Goal: Task Accomplishment & Management: Manage account settings

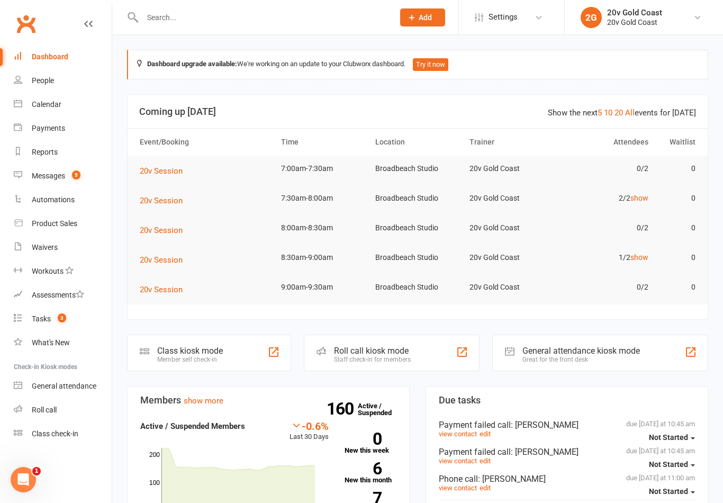
click at [62, 108] on link "Calendar" at bounding box center [63, 105] width 98 height 24
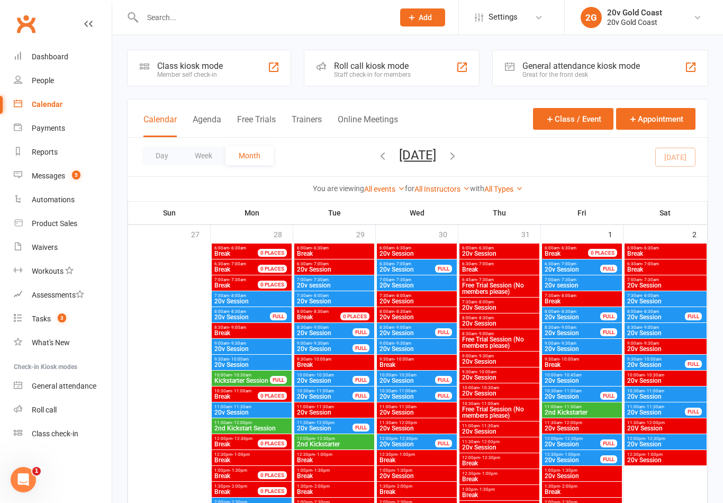
click at [215, 120] on button "Agenda" at bounding box center [207, 125] width 29 height 23
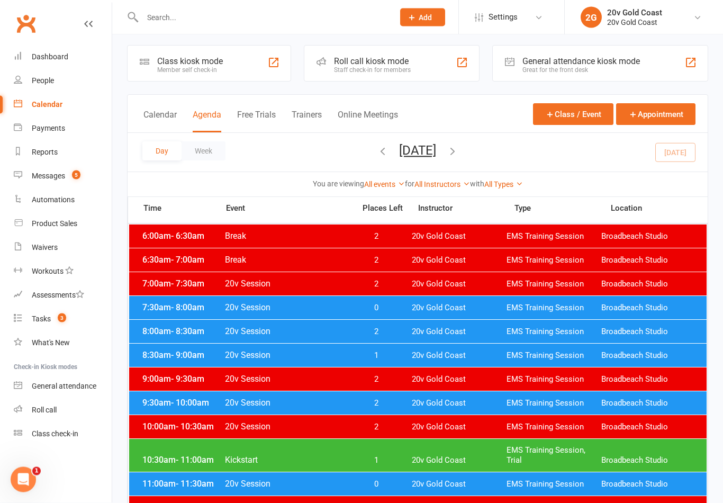
scroll to position [5, 0]
click at [472, 308] on span "20v Gold Coast" at bounding box center [459, 308] width 95 height 10
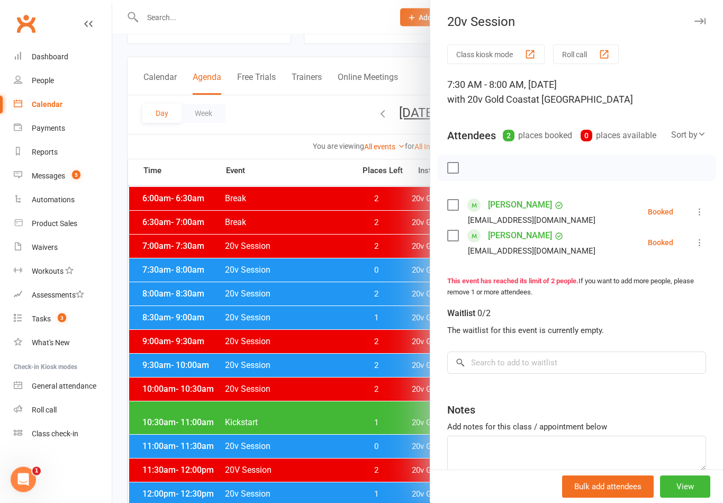
scroll to position [43, 0]
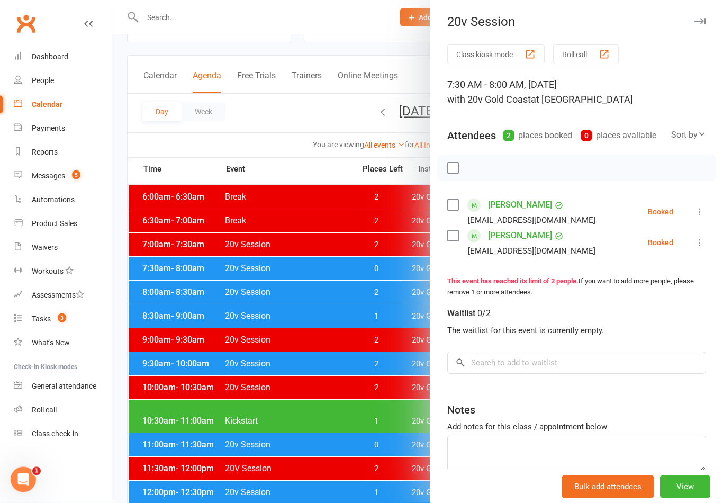
click at [696, 20] on icon "button" at bounding box center [700, 22] width 11 height 6
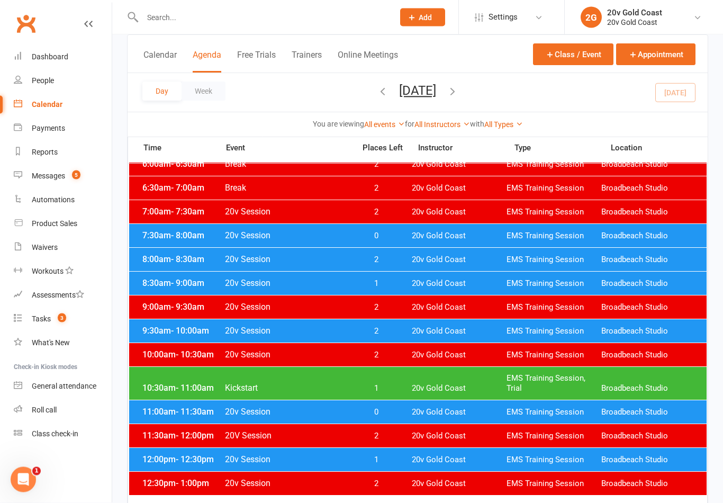
scroll to position [77, 0]
click at [441, 382] on div "10:30am - 11:00am Kickstart 1 20v Gold Coast EMS Training Session, Trial Broadb…" at bounding box center [418, 383] width 578 height 33
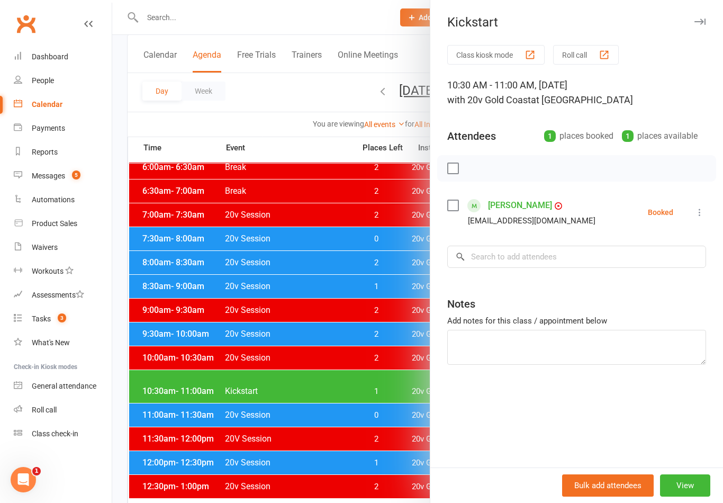
scroll to position [76, 0]
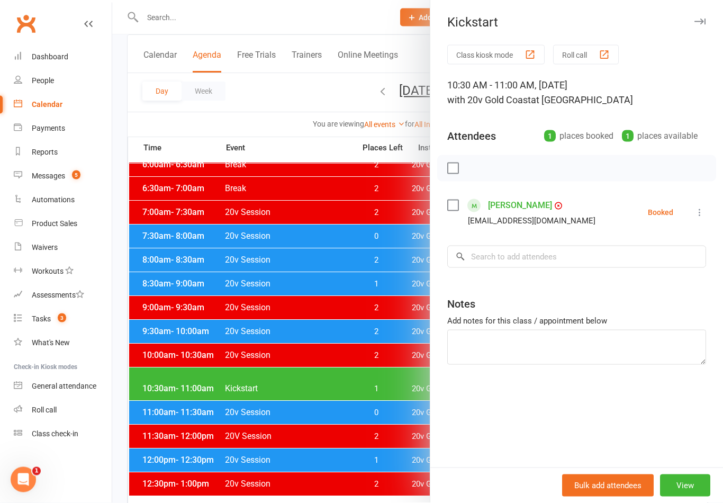
click at [402, 410] on div at bounding box center [417, 251] width 611 height 503
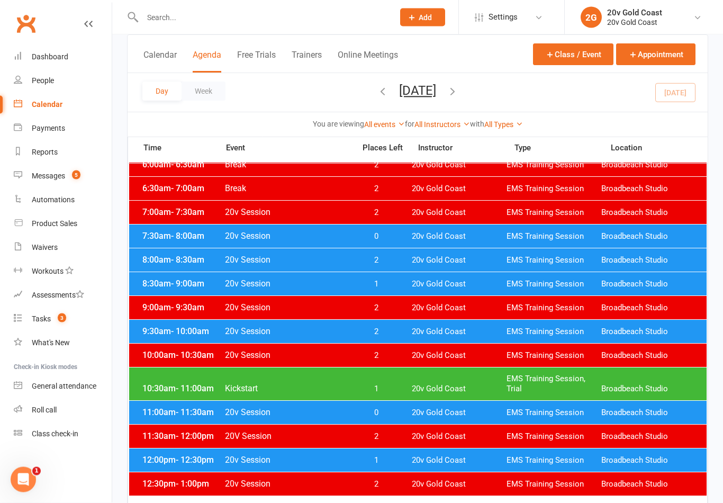
scroll to position [76, 0]
click at [414, 406] on div "11:00am - 11:30am 20v Session 0 20v Gold Coast EMS Training Session Broadbeach …" at bounding box center [418, 412] width 578 height 23
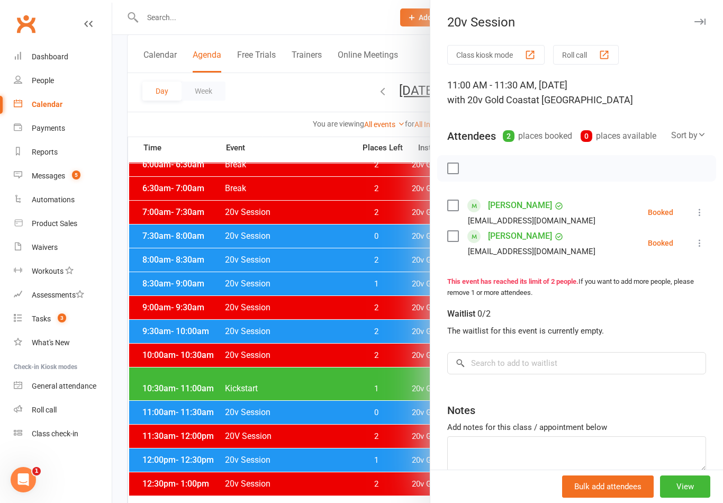
click at [416, 407] on div at bounding box center [417, 251] width 611 height 503
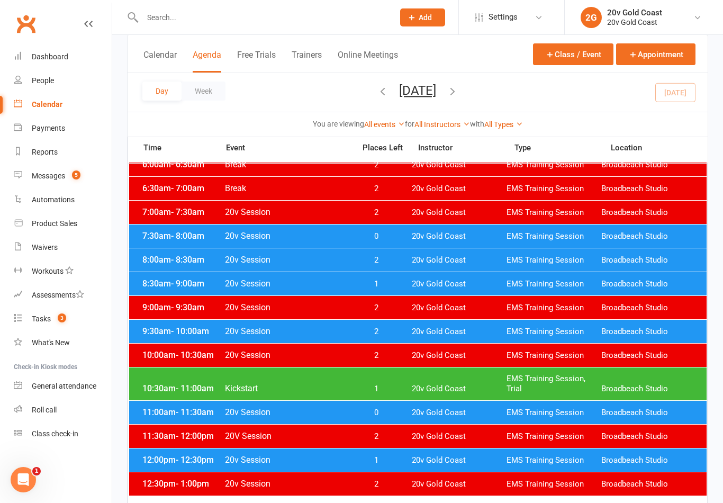
click at [426, 450] on div "12:00pm - 12:30pm 20v Session 1 20v Gold Coast EMS Training Session [GEOGRAPHIC…" at bounding box center [418, 459] width 578 height 23
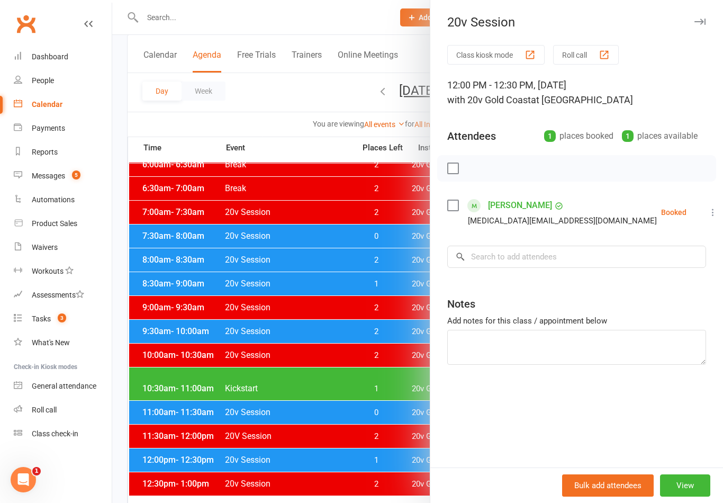
click at [390, 346] on div at bounding box center [417, 251] width 611 height 503
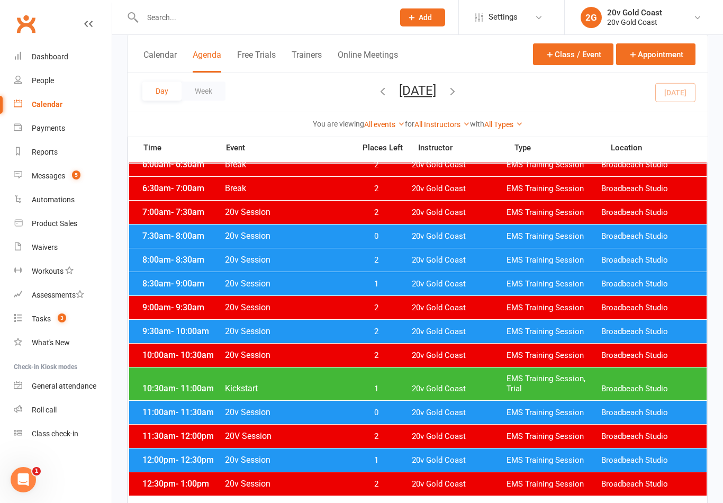
click at [73, 166] on link "Messages 5" at bounding box center [63, 176] width 98 height 24
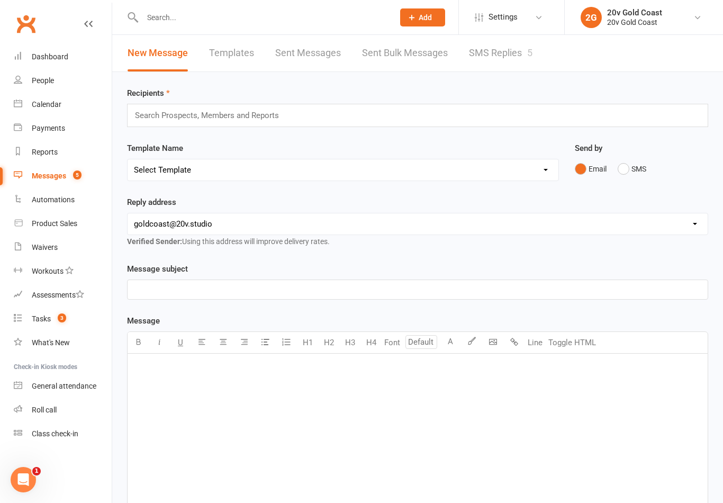
click at [506, 46] on link "SMS Replies 5" at bounding box center [501, 53] width 64 height 37
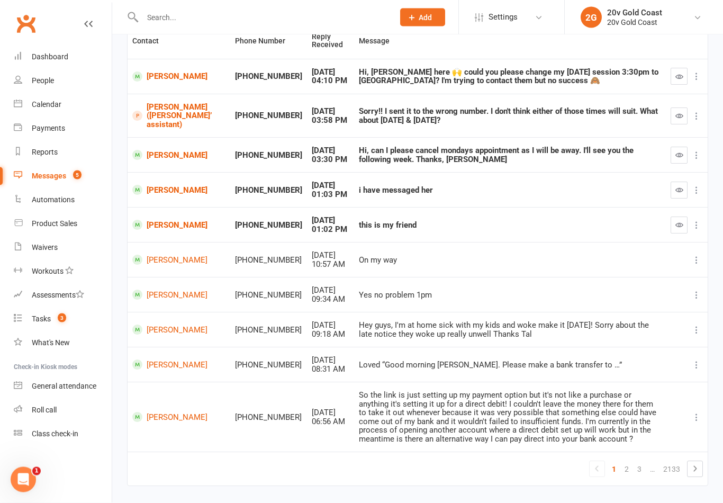
scroll to position [118, 0]
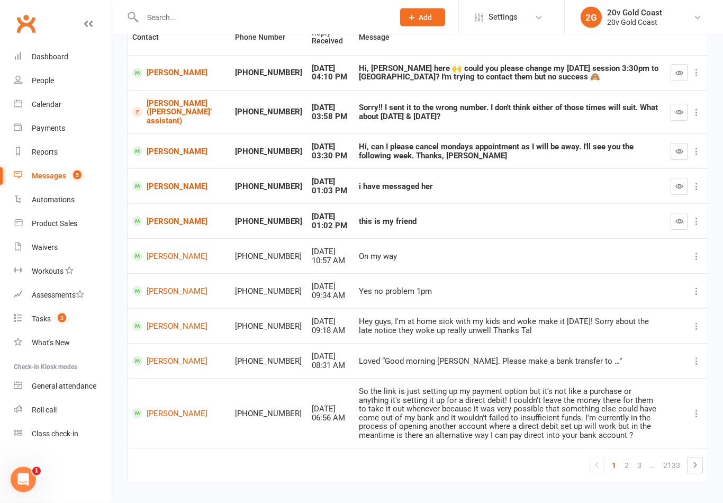
click at [71, 324] on link "Tasks 3" at bounding box center [63, 319] width 98 height 24
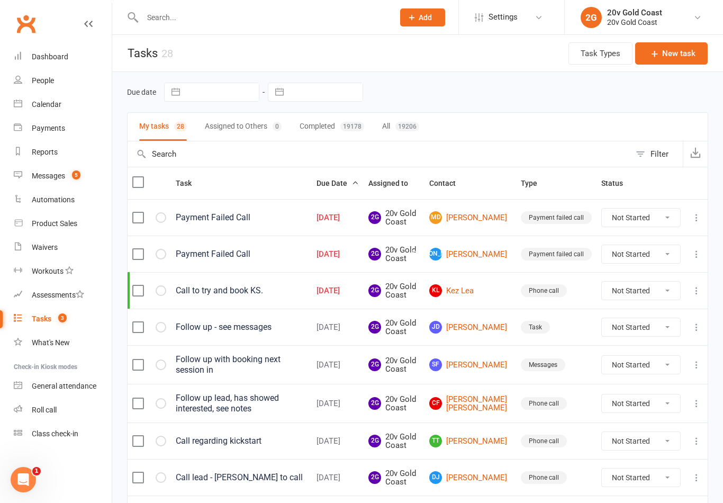
click at [173, 91] on button "button" at bounding box center [175, 92] width 19 height 18
select select "6"
select select "2025"
select select "7"
select select "2025"
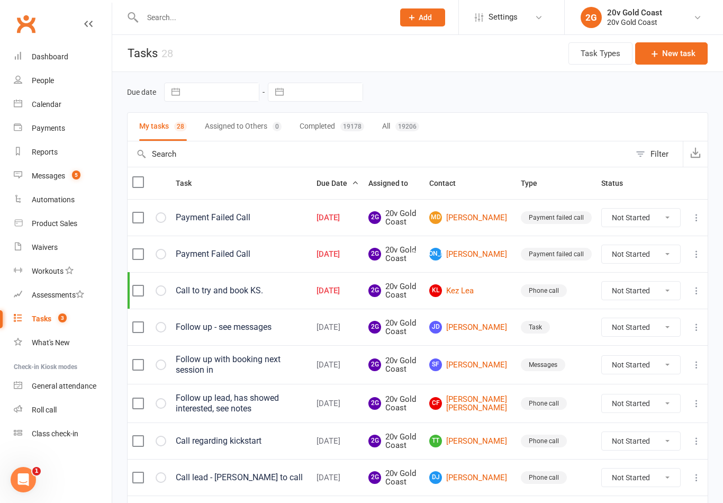
select select "8"
select select "2025"
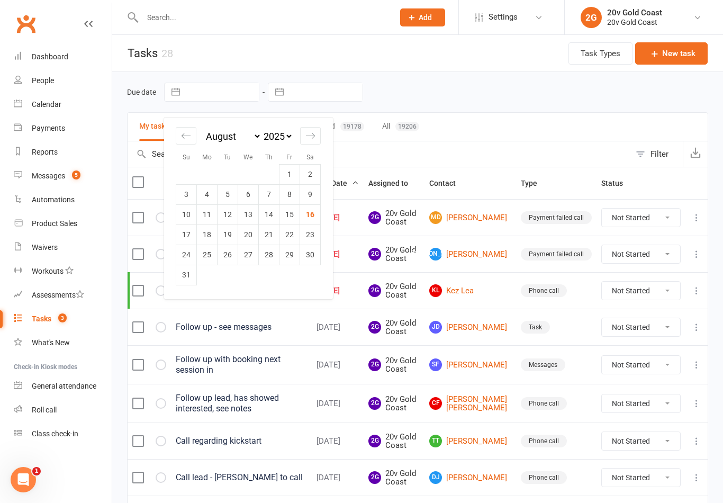
click at [284, 219] on td "15" at bounding box center [290, 214] width 21 height 20
type input "[DATE]"
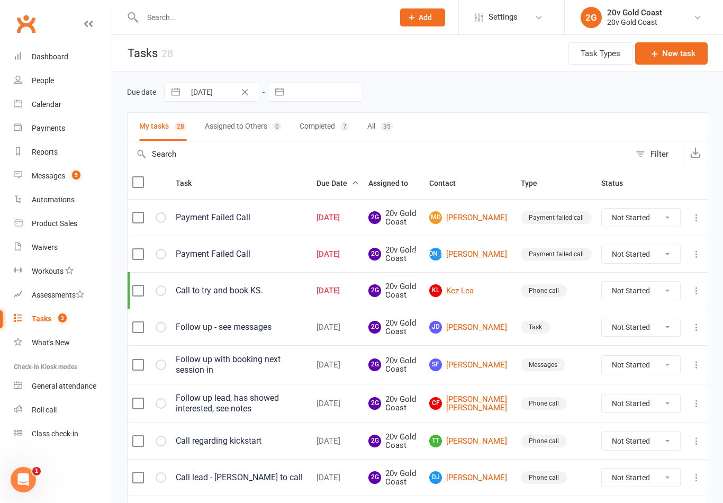
click at [317, 130] on button "Completed 7" at bounding box center [325, 127] width 50 height 28
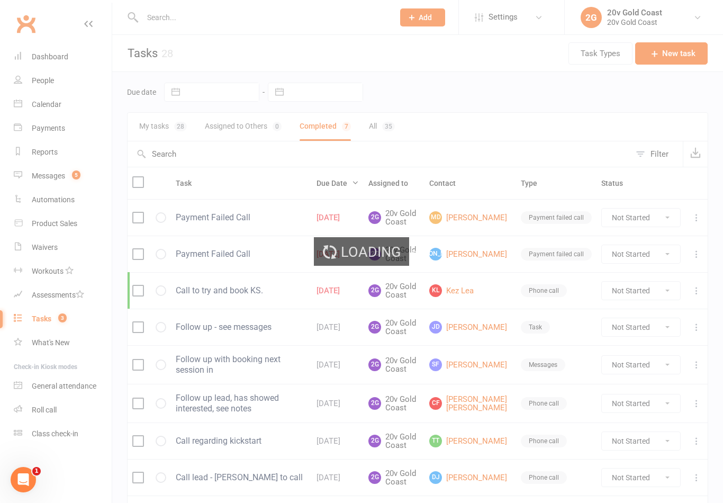
select select "finished"
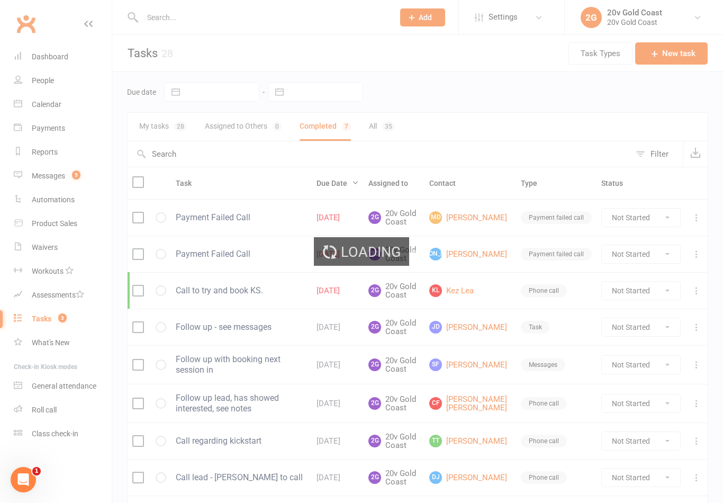
select select "finished"
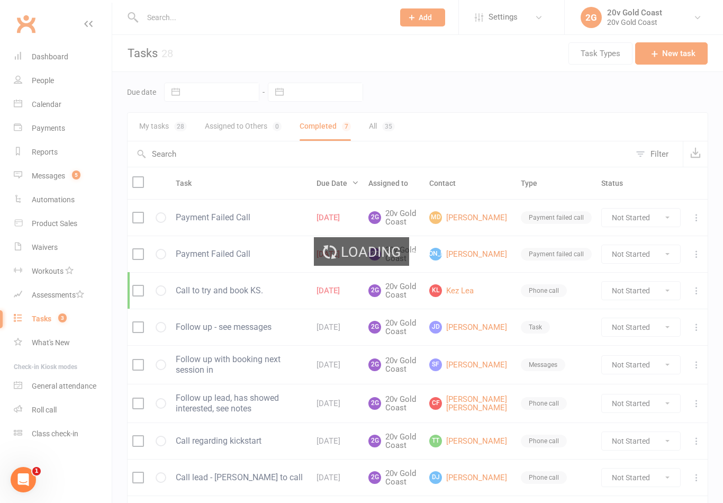
select select "finished"
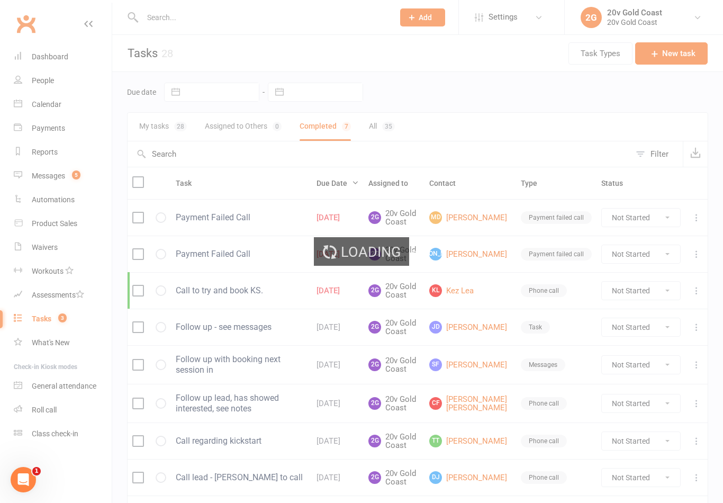
select select "finished"
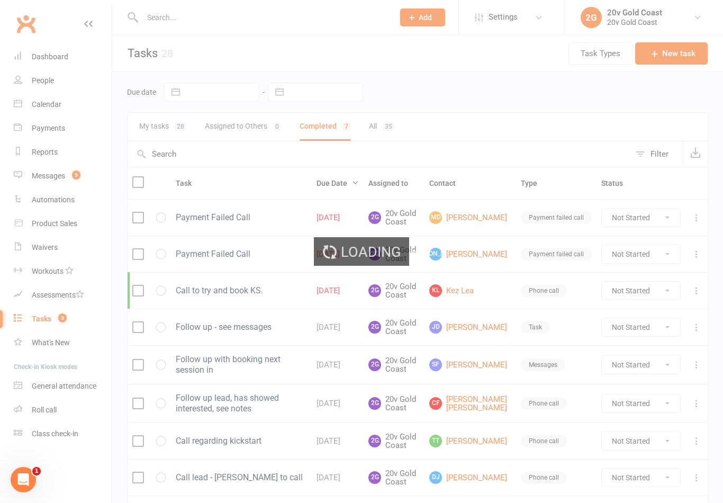
select select "finished"
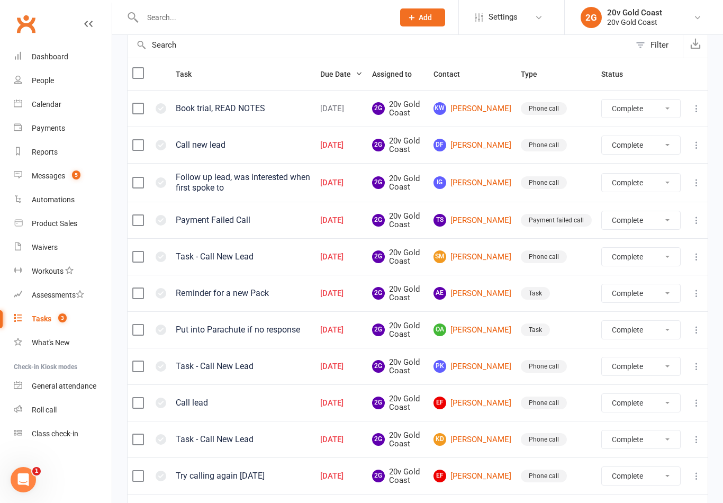
scroll to position [116, 0]
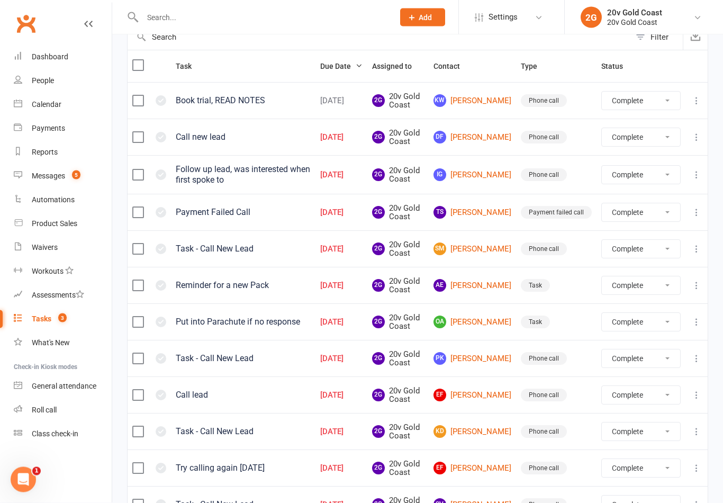
click at [493, 283] on link "AE [PERSON_NAME]" at bounding box center [473, 286] width 78 height 13
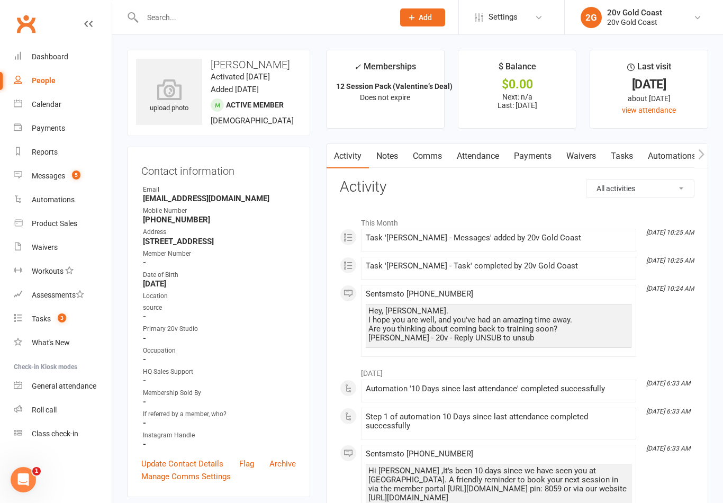
click at [42, 97] on link "Calendar" at bounding box center [63, 105] width 98 height 24
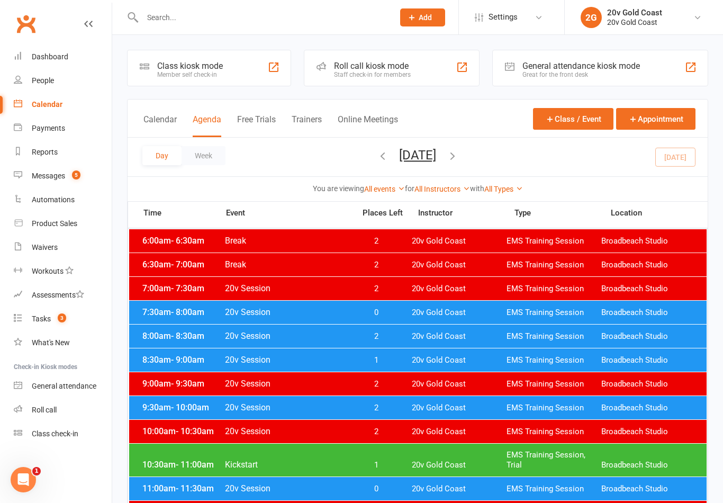
click at [498, 308] on span "20v Gold Coast" at bounding box center [459, 313] width 95 height 10
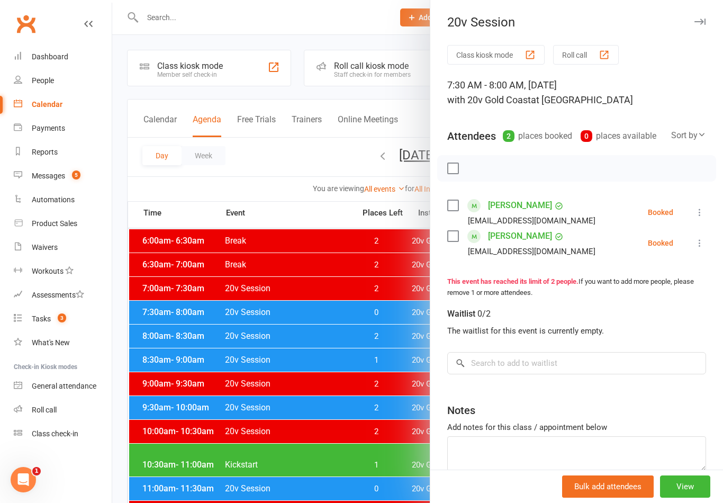
click at [536, 206] on link "[PERSON_NAME]" at bounding box center [520, 205] width 64 height 17
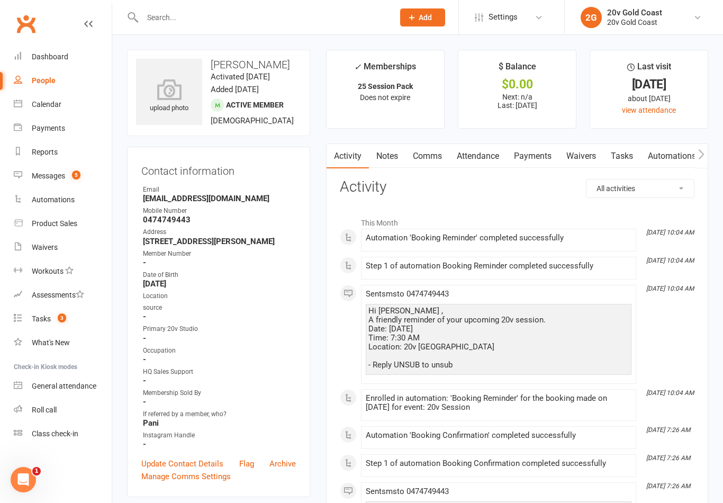
click at [385, 159] on link "Notes" at bounding box center [387, 156] width 37 height 24
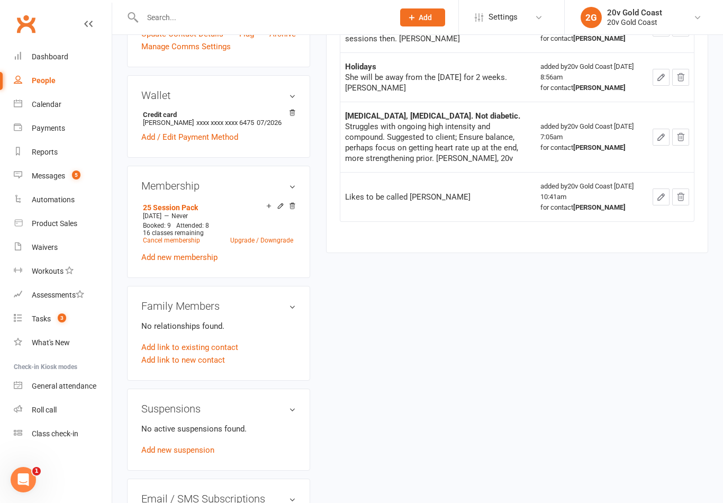
scroll to position [432, 0]
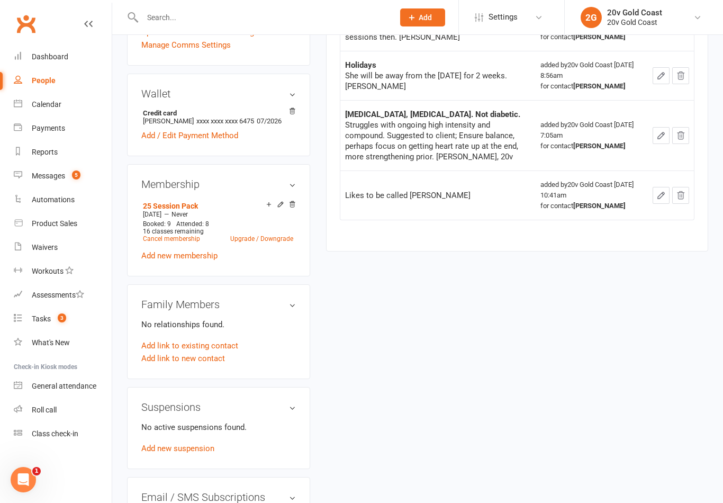
click at [46, 104] on div "Calendar" at bounding box center [47, 104] width 30 height 8
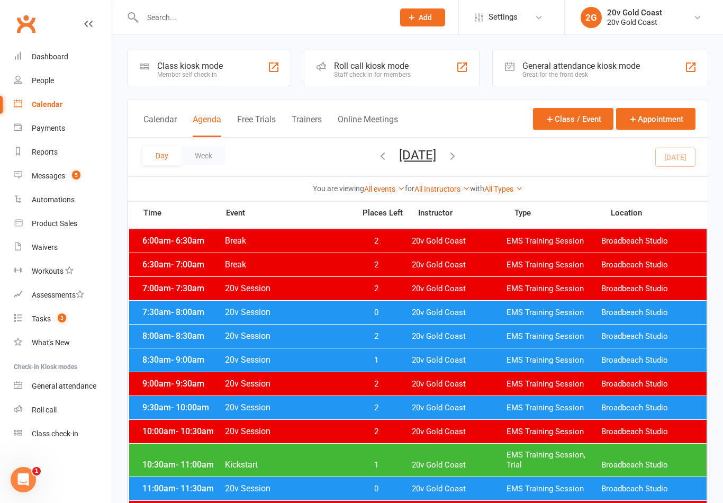
click at [265, 324] on div "7:30am - 8:00am 20v Session 0 20v Gold Coast EMS Training Session Broadbeach St…" at bounding box center [418, 312] width 578 height 23
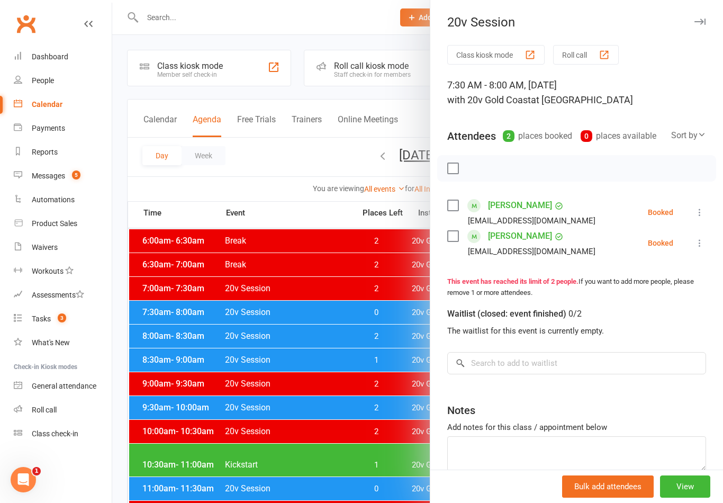
click at [705, 206] on button at bounding box center [700, 212] width 13 height 13
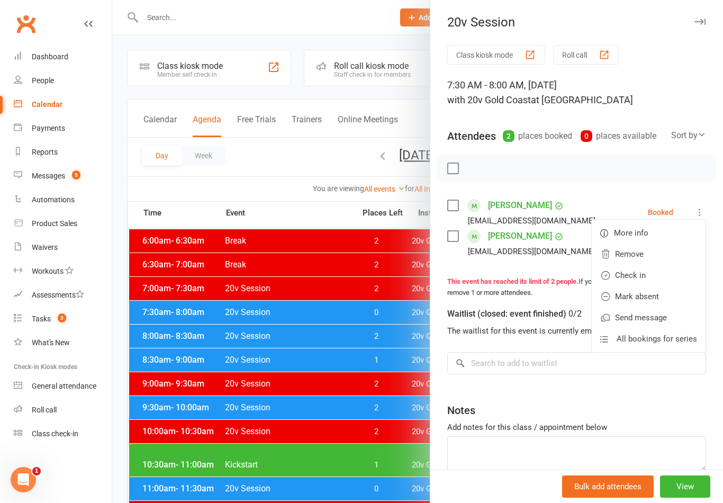
click at [615, 273] on link "Check in" at bounding box center [649, 275] width 114 height 21
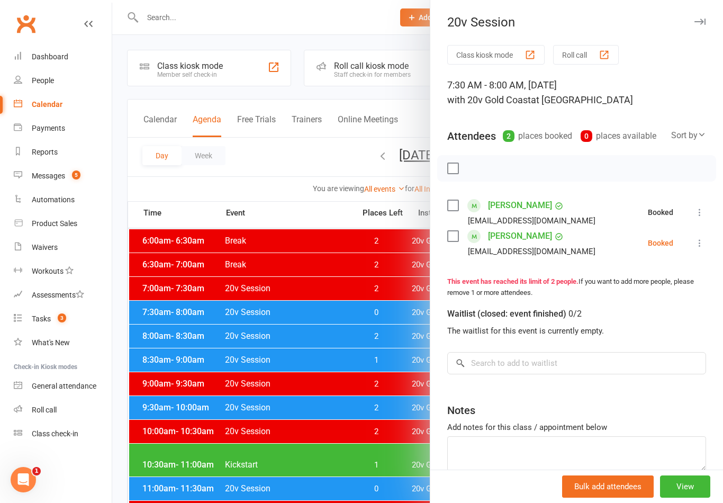
click at [694, 248] on button at bounding box center [700, 243] width 13 height 13
click at [618, 301] on link "Check in" at bounding box center [649, 305] width 114 height 21
click at [331, 364] on div at bounding box center [417, 251] width 611 height 503
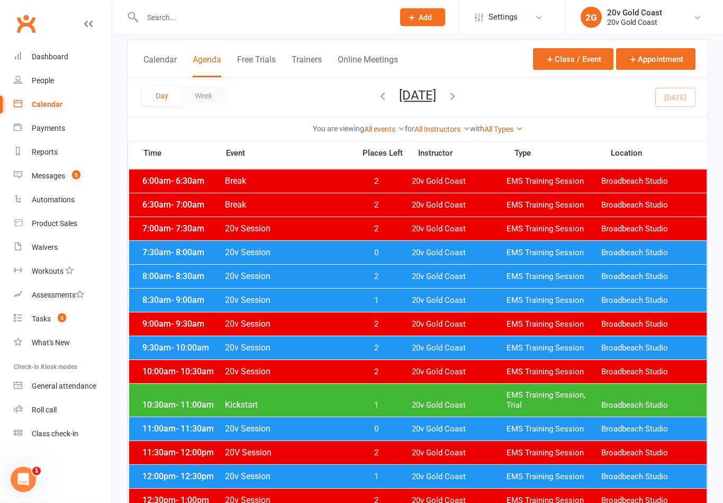
scroll to position [66, 0]
